Goal: Transaction & Acquisition: Subscribe to service/newsletter

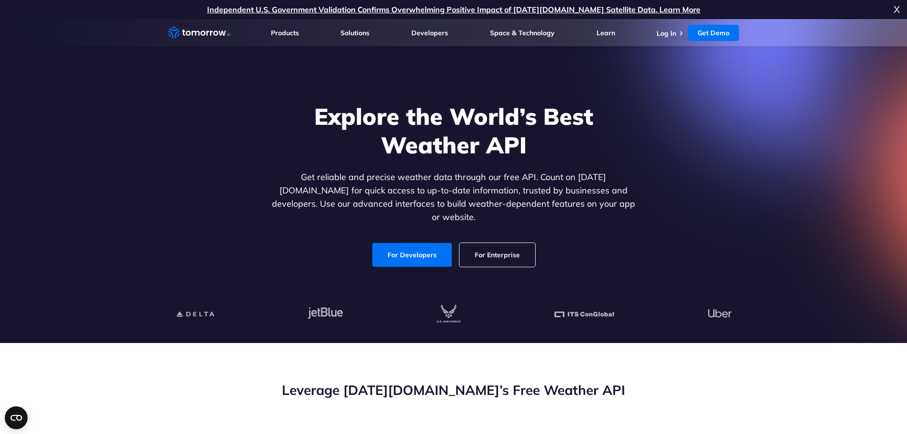
click at [490, 247] on link "For Enterprise" at bounding box center [497, 255] width 76 height 24
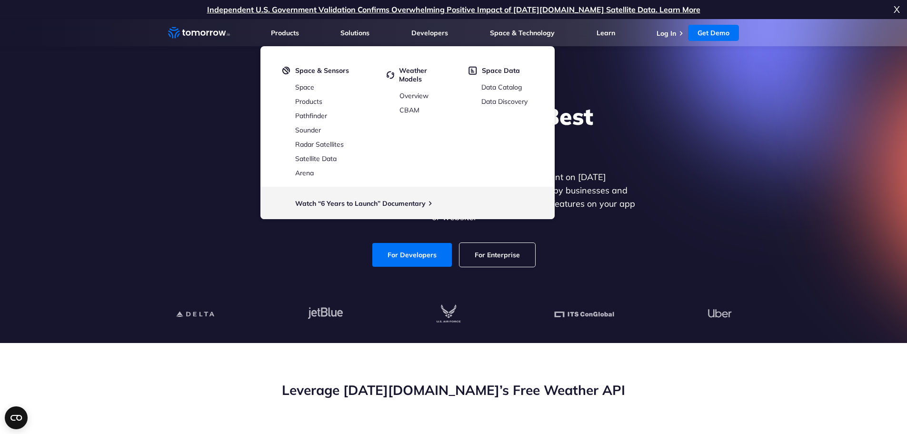
click at [714, 121] on div "Explore the World’s Best Weather API Get reliable and precise weather data thro…" at bounding box center [453, 184] width 587 height 202
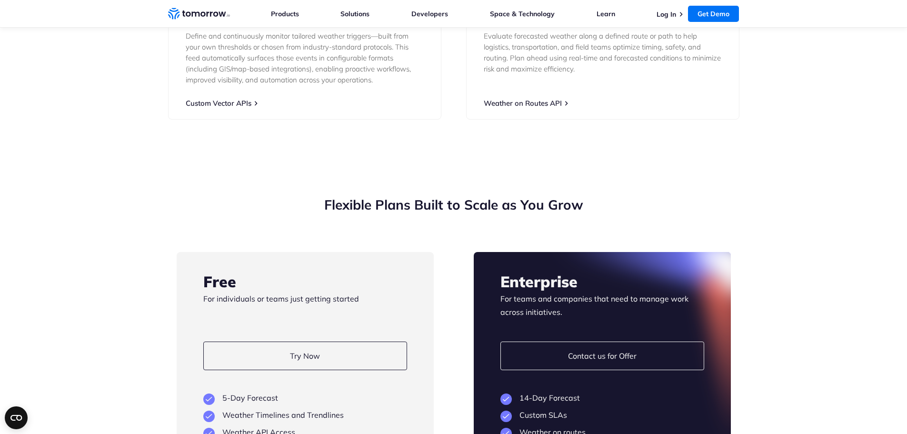
scroll to position [2172, 0]
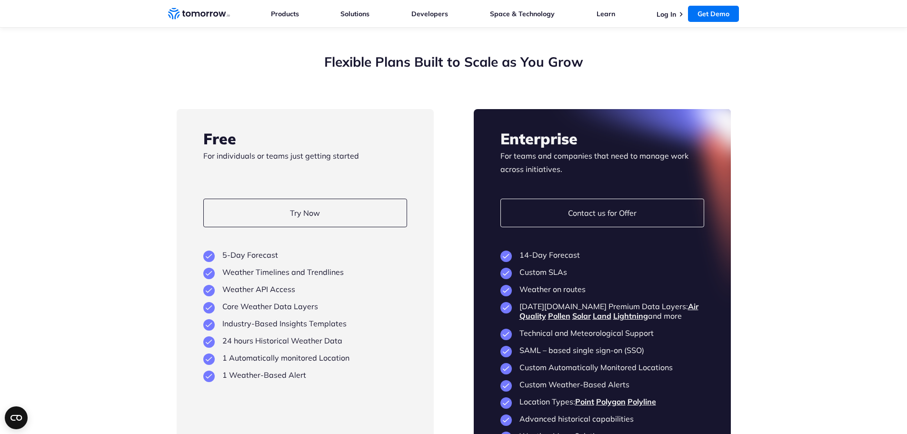
click at [829, 274] on section "Flexible Plans Built to Scale as You Grow Free For individuals or teams just ge…" at bounding box center [453, 283] width 907 height 537
click at [112, 351] on section "Flexible Plans Built to Scale as You Grow Free For individuals or teams just ge…" at bounding box center [453, 283] width 907 height 537
click at [297, 208] on link "Try Now" at bounding box center [305, 213] width 204 height 29
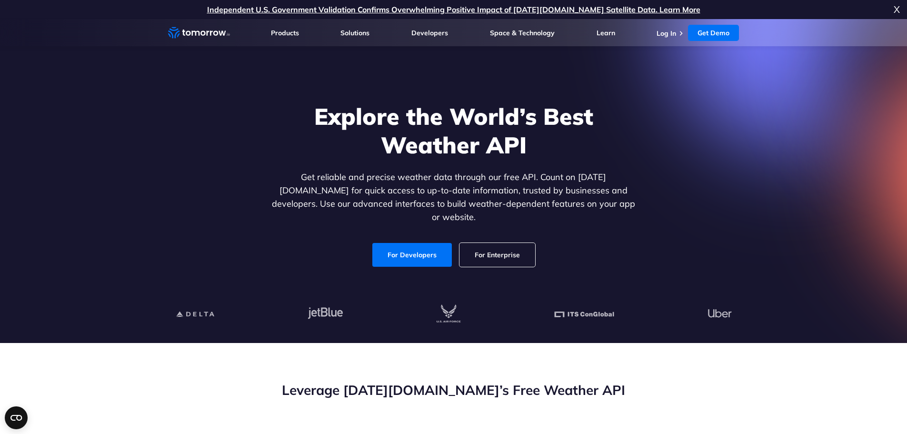
click at [673, 194] on div "Explore the World’s Best Weather API Get reliable and precise weather data thro…" at bounding box center [453, 184] width 587 height 202
click at [607, 12] on link "Independent U.S. Government Validation Confirms Overwhelming Positive Impact of…" at bounding box center [453, 10] width 493 height 10
